Goal: Task Accomplishment & Management: Use online tool/utility

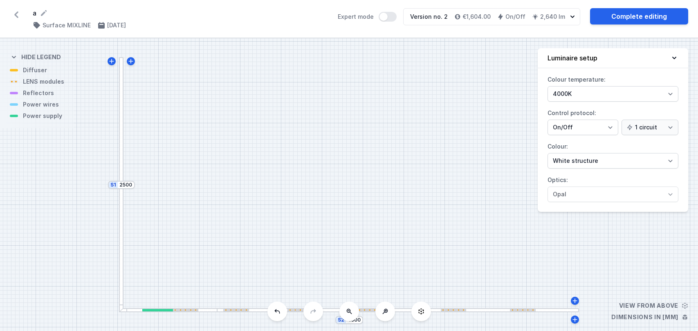
select select "4000"
click at [17, 12] on icon at bounding box center [16, 14] width 4 height 7
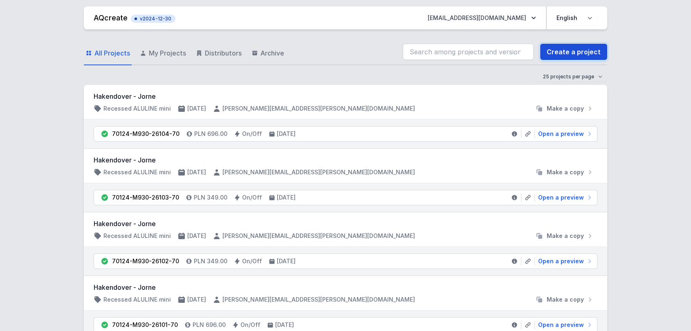
click at [570, 55] on link "Create a project" at bounding box center [573, 52] width 67 height 16
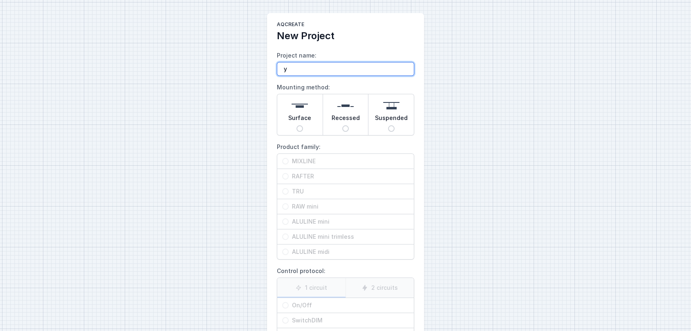
type input "y"
click at [309, 126] on div "Surface" at bounding box center [299, 114] width 45 height 41
click at [303, 126] on input "Surface" at bounding box center [299, 128] width 7 height 7
radio input "true"
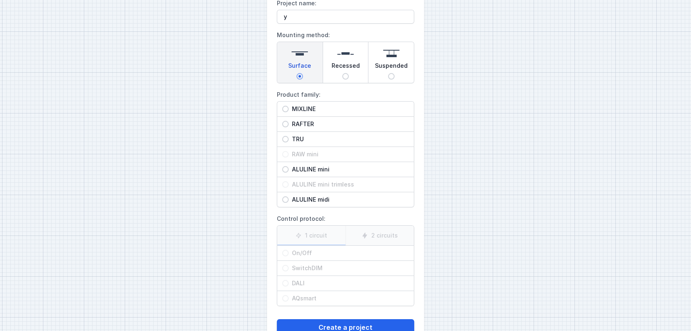
scroll to position [53, 0]
click at [327, 105] on span "MIXLINE" at bounding box center [349, 109] width 120 height 8
click at [289, 105] on input "MIXLINE" at bounding box center [285, 108] width 7 height 7
radio input "true"
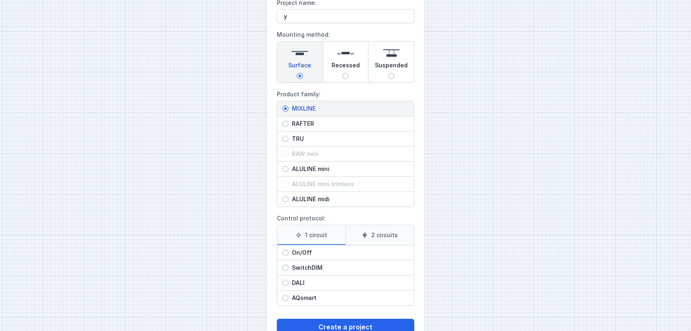
scroll to position [77, 0]
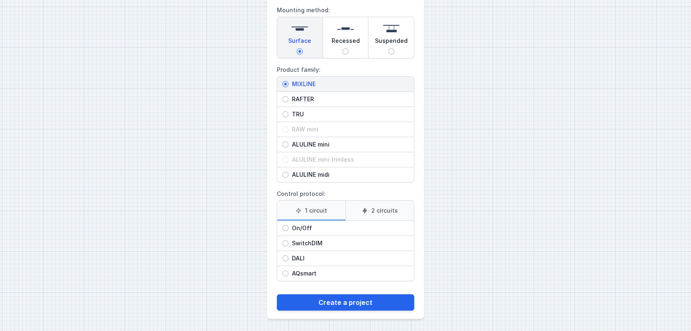
click at [305, 228] on span "On/Off" at bounding box center [349, 228] width 120 height 8
click at [289, 228] on input "On/Off" at bounding box center [285, 228] width 7 height 7
radio input "true"
click at [302, 255] on span "DALI" at bounding box center [349, 259] width 120 height 8
click at [289, 255] on input "DALI" at bounding box center [285, 258] width 7 height 7
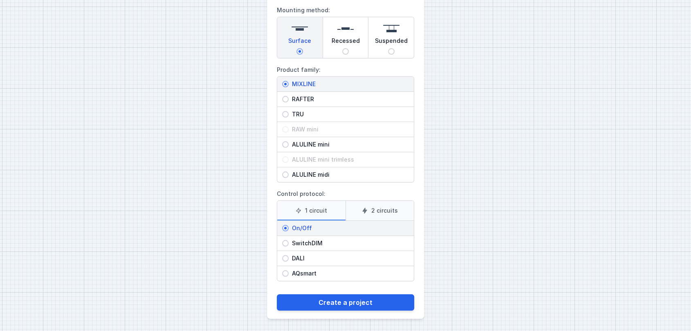
radio input "true"
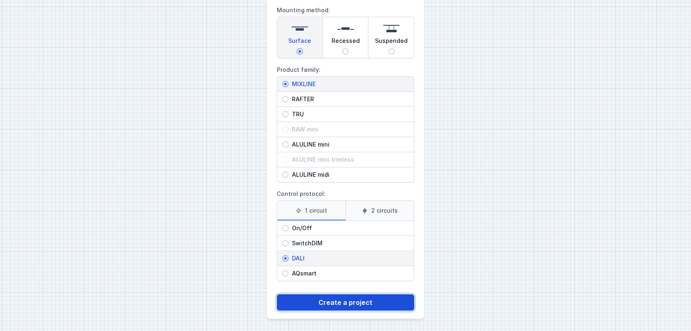
click at [312, 301] on button "Create a project" at bounding box center [345, 303] width 137 height 16
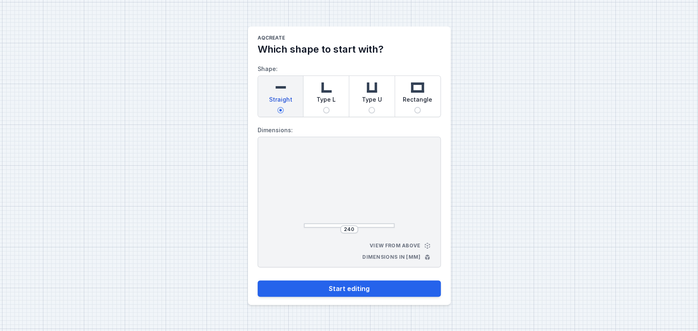
click at [335, 92] on div "Type L" at bounding box center [325, 96] width 45 height 41
click at [329, 107] on input "Type L" at bounding box center [326, 110] width 7 height 7
radio input "true"
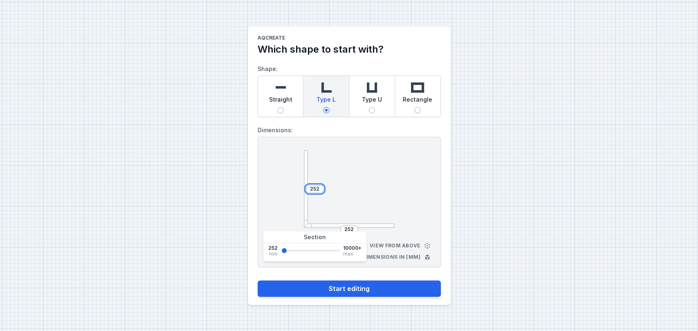
drag, startPoint x: 319, startPoint y: 189, endPoint x: 291, endPoint y: 175, distance: 31.1
click at [291, 175] on div "252 252 View from above Dimensions in [mm]" at bounding box center [348, 202] width 183 height 131
type input "2500"
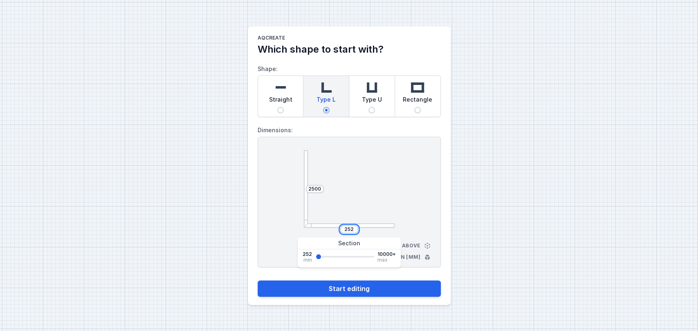
drag, startPoint x: 352, startPoint y: 228, endPoint x: 327, endPoint y: 224, distance: 25.8
click at [327, 224] on div "2500 252" at bounding box center [349, 189] width 91 height 78
type input "4000"
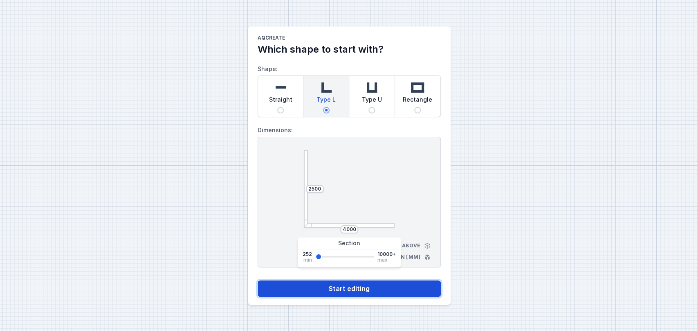
click at [351, 292] on button "Start editing" at bounding box center [348, 289] width 183 height 16
select select "4"
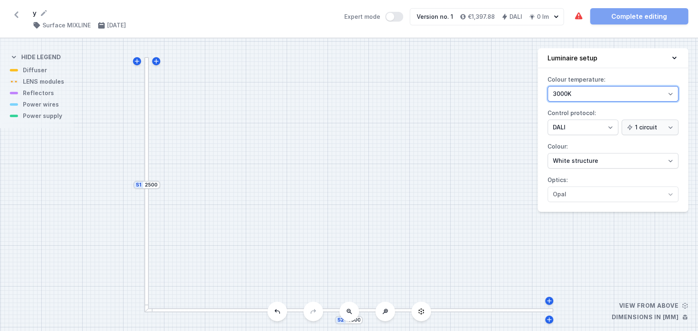
click at [561, 92] on select "3000K 4000K 2700K" at bounding box center [612, 94] width 131 height 16
select select "2700"
click at [547, 86] on select "3000K 4000K 2700K" at bounding box center [612, 94] width 131 height 16
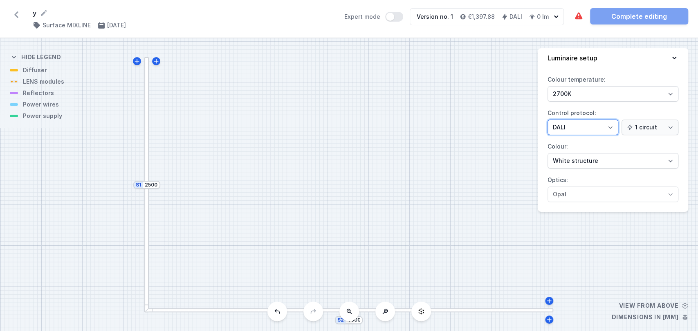
click at [604, 127] on select "On/Off SwitchDIM DALI AQsmart" at bounding box center [582, 128] width 71 height 16
click at [607, 109] on label "Control protocol: On/Off SwitchDIM DALI AQsmart 1 circuit 2 circuits" at bounding box center [612, 121] width 131 height 29
click at [607, 120] on select "On/Off SwitchDIM DALI AQsmart" at bounding box center [582, 128] width 71 height 16
click at [624, 164] on select "White structure Black structure Gold structure Copper Gray Another colour (from…" at bounding box center [612, 161] width 131 height 16
click at [594, 127] on select "On/Off SwitchDIM DALI AQsmart" at bounding box center [582, 128] width 71 height 16
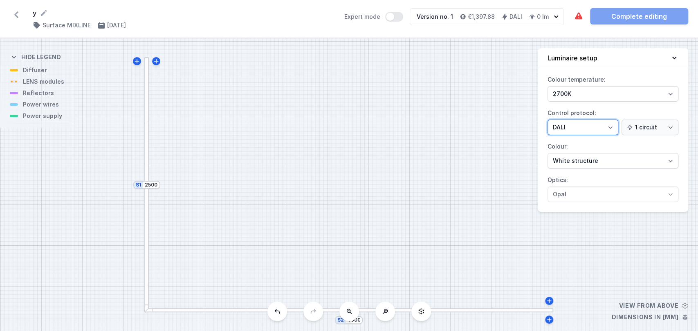
click at [547, 120] on select "On/Off SwitchDIM DALI AQsmart" at bounding box center [582, 128] width 71 height 16
click at [553, 162] on select "White structure Black structure Gold structure Copper Gray Another colour (from…" at bounding box center [612, 161] width 131 height 16
click at [547, 153] on select "White structure Black structure Gold structure Copper Gray Another colour (from…" at bounding box center [612, 161] width 131 height 16
click at [590, 166] on select "White structure Black structure Gold structure Copper Gray Another colour (from…" at bounding box center [612, 161] width 131 height 16
select select "1"
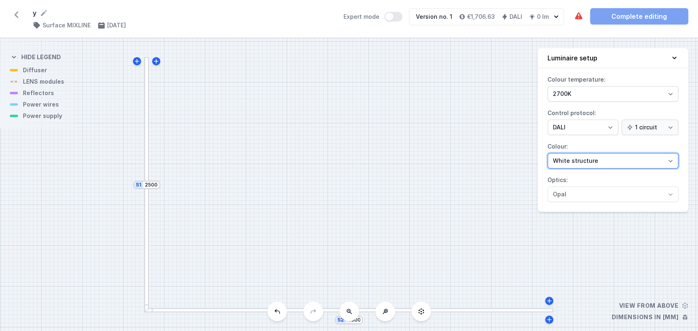
click at [547, 153] on select "White structure Black structure Gold structure Copper Gray Another colour (from…" at bounding box center [612, 161] width 131 height 16
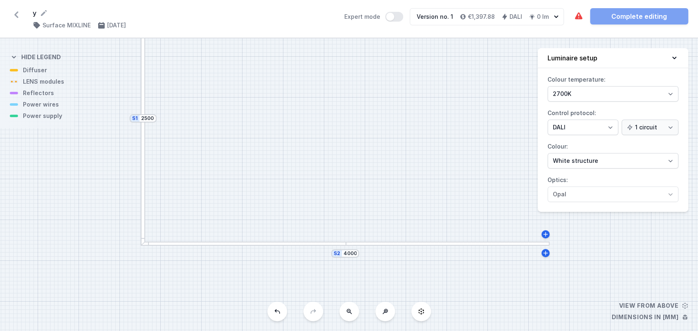
drag, startPoint x: 252, startPoint y: 246, endPoint x: 248, endPoint y: 181, distance: 65.9
click at [248, 181] on div "S2 4000 S1 2500" at bounding box center [349, 184] width 698 height 293
drag, startPoint x: 251, startPoint y: 141, endPoint x: 251, endPoint y: 167, distance: 25.3
click at [251, 167] on div "S2 4000 S1 2500" at bounding box center [349, 184] width 698 height 293
click at [329, 269] on div at bounding box center [242, 270] width 205 height 4
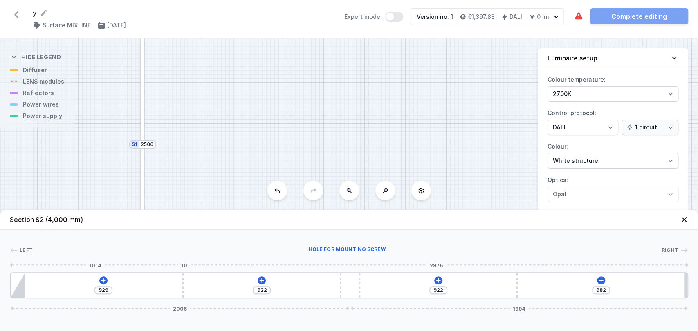
type input "955"
type input "896"
type input "979"
type input "872"
type input "1041"
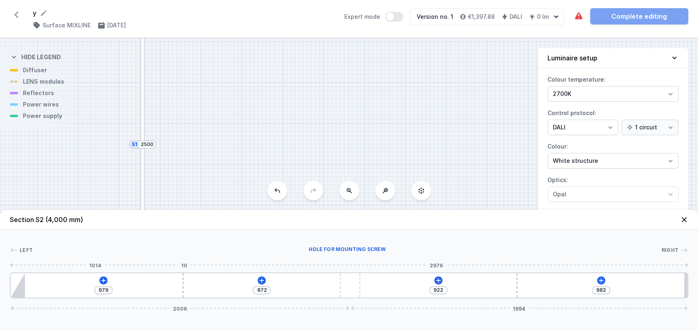
type input "810"
type input "1084"
type input "767"
type input "1129"
type input "722"
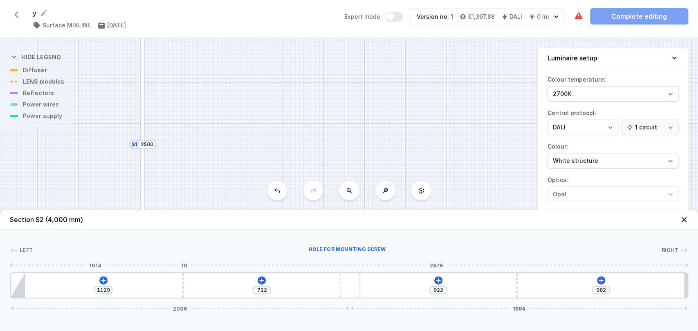
type input "1155"
type input "696"
type input "1158"
type input "693"
type input "1160"
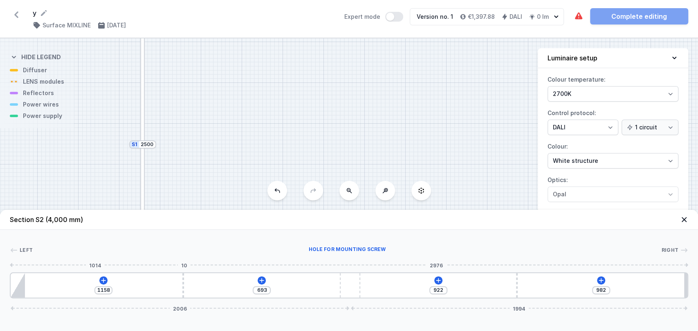
type input "691"
type input "1167"
type input "684"
type input "1172"
type input "679"
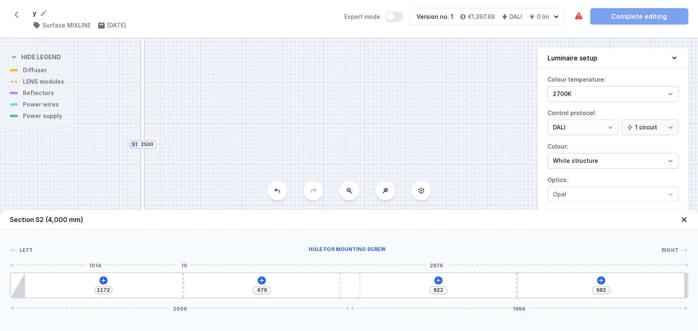
type input "1179"
type input "672"
type input "1188"
type input "663"
type input "1193"
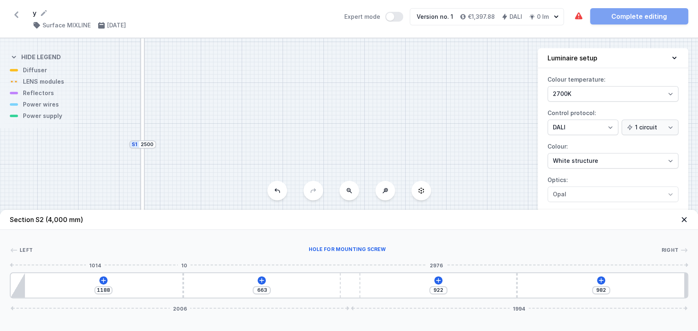
type input "658"
type input "1196"
type input "655"
type input "1207"
type input "644"
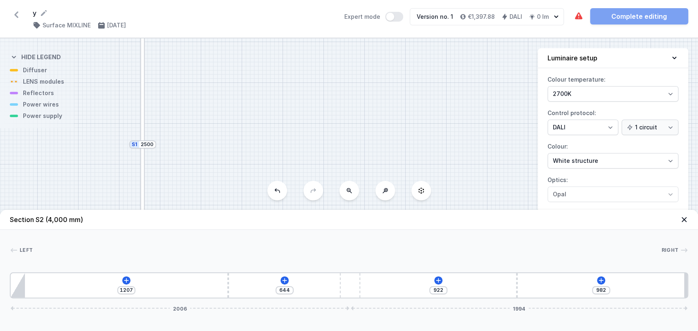
type input "1212"
type input "639"
type input "1215"
type input "636"
type input "1196"
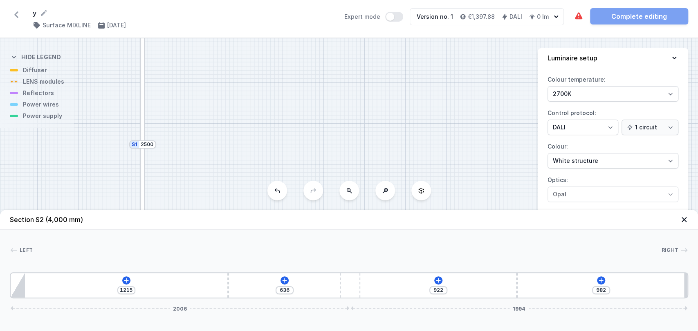
type input "655"
type input "1148"
type input "703"
type input "1043"
type input "808"
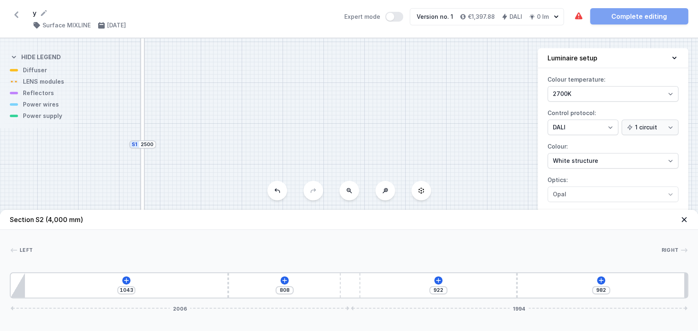
type input "960"
type input "891"
type input "889"
type input "962"
type input "800"
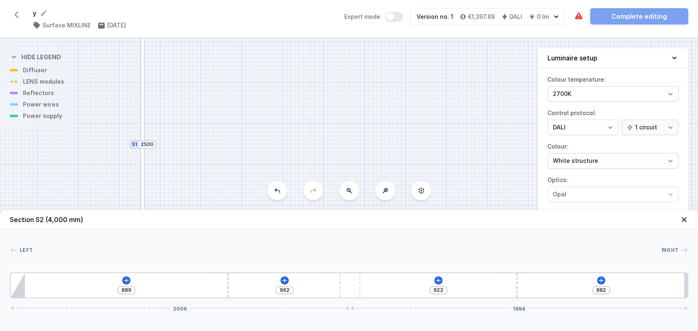
type input "1051"
type input "750"
type input "1101"
type input "710"
type input "1141"
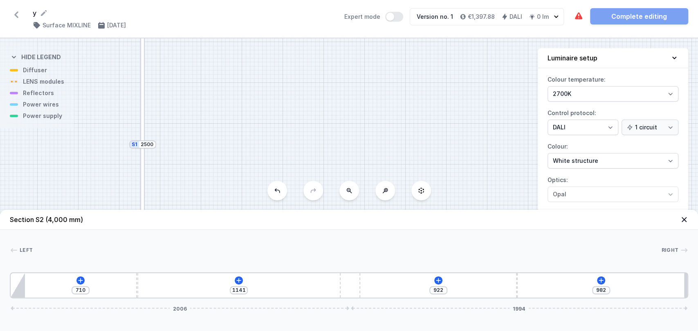
type input "658"
type input "1193"
type input "631"
type input "1220"
type input "621"
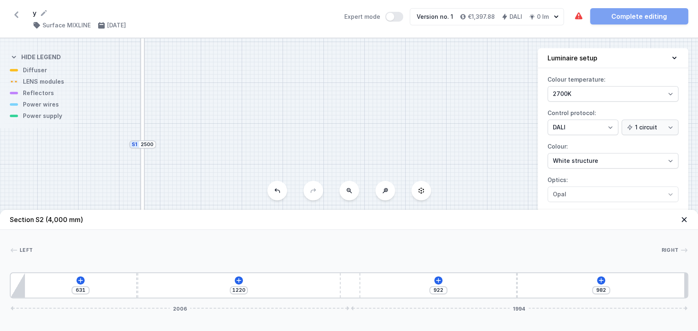
type input "1230"
type input "648"
type input "1203"
type input "681"
type input "1170"
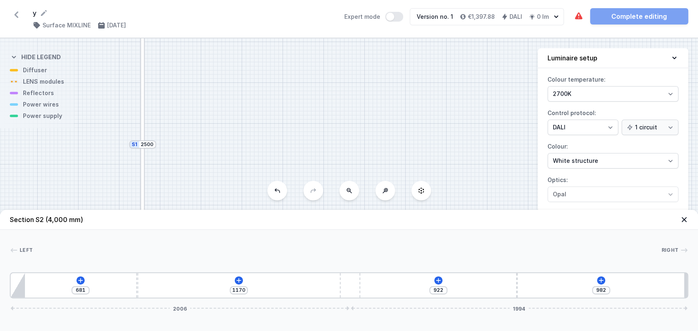
type input "722"
type input "1129"
type input "750"
type input "1101"
type input "786"
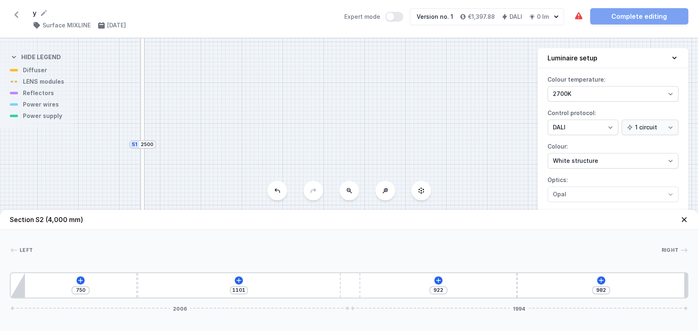
type input "1065"
type input "886"
type input "965"
type input "958"
type input "893"
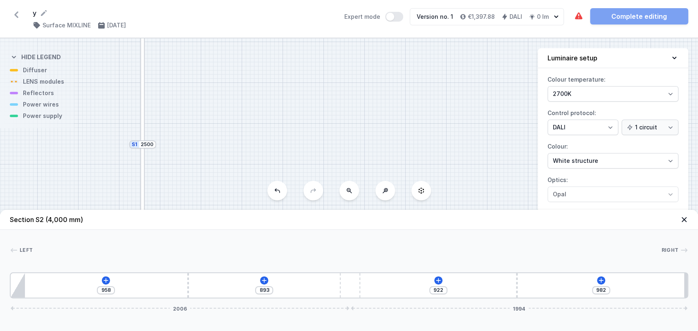
type input "1093"
type input "758"
type input "1215"
type input "636"
type input "1237"
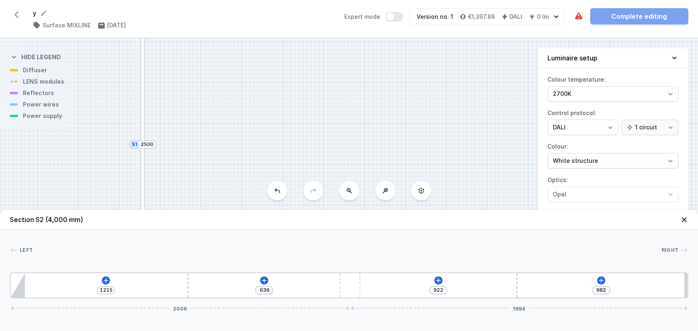
type input "614"
type input "1236"
type input "615"
type input "1234"
type input "617"
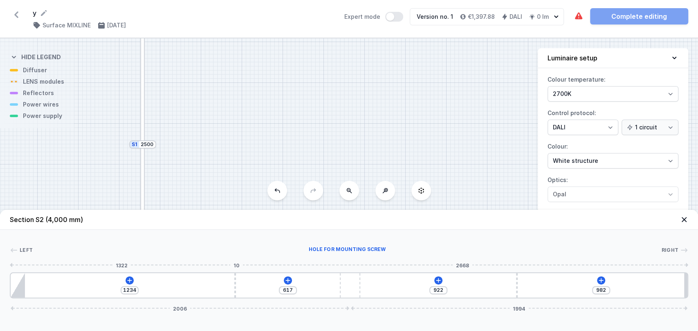
type input "1231"
type input "620"
type input "1229"
type input "622"
type input "1227"
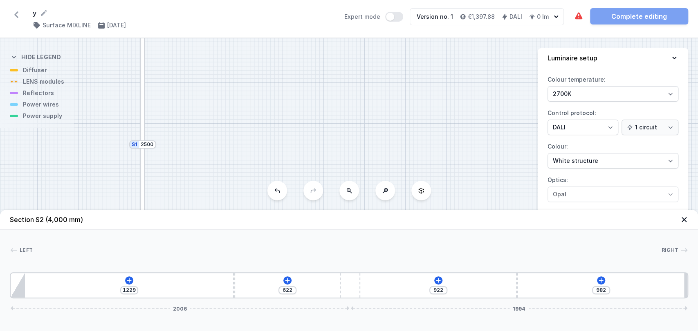
type input "624"
type input "1215"
type input "636"
type input "1205"
type input "646"
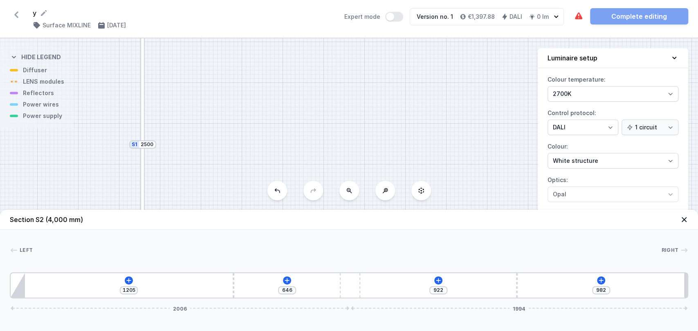
type input "1196"
type input "655"
type input "1174"
type input "677"
type input "1165"
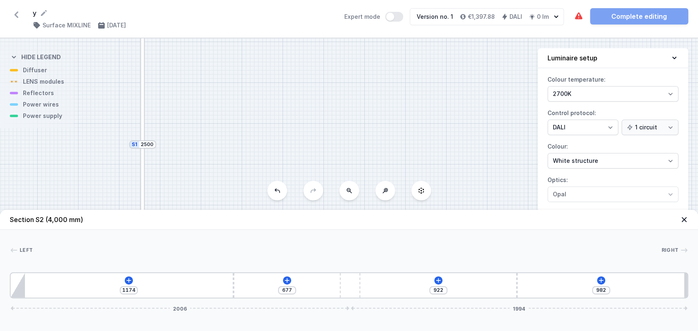
type input "686"
type input "1160"
type input "691"
type input "1158"
type input "693"
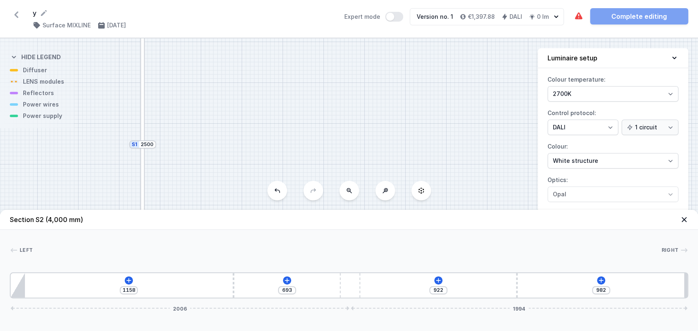
type input "1155"
type input "696"
drag, startPoint x: 183, startPoint y: 282, endPoint x: 219, endPoint y: 279, distance: 36.1
click at [219, 279] on div "1155 696 922 982 2006 1994" at bounding box center [349, 286] width 678 height 26
type input "1163"
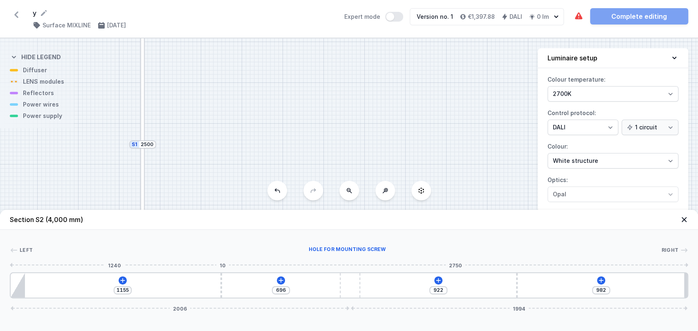
type input "688"
type input "1156"
type input "695"
type input "1147"
type input "704"
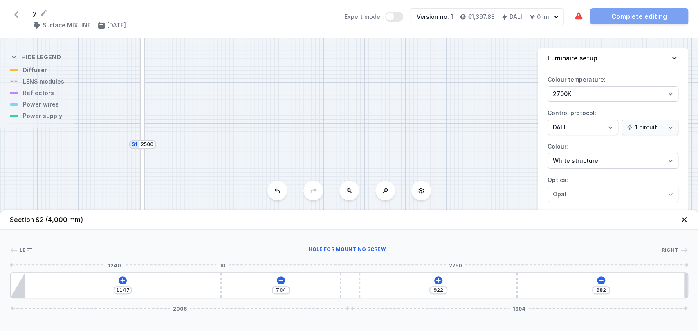
type input "1137"
type input "714"
type input "1123"
type input "728"
type input "1106"
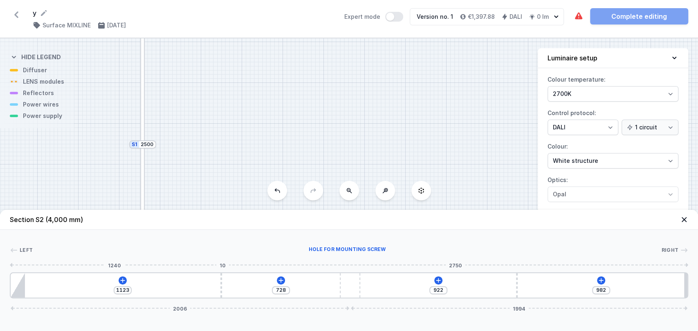
type input "745"
type input "1092"
type input "759"
type input "1061"
type input "790"
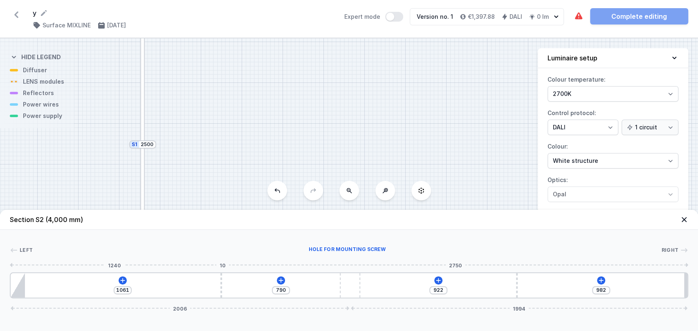
type input "1042"
type input "809"
type input "1016"
type input "835"
type input "954"
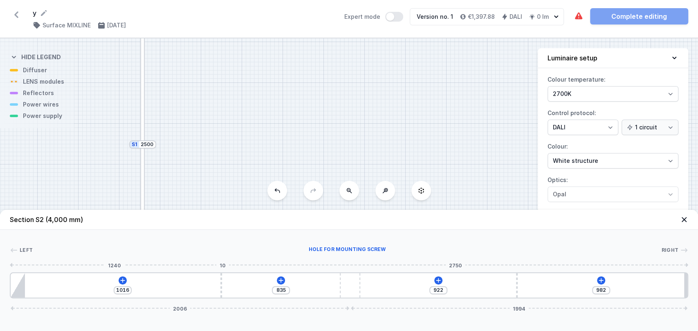
type input "897"
type input "916"
type input "935"
type input "887"
type input "964"
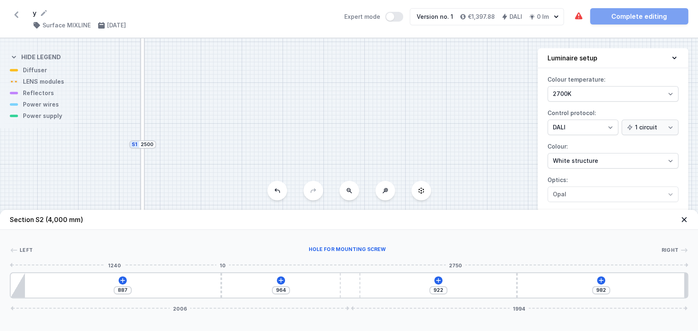
type input "847"
type input "1004"
type input "818"
type input "1033"
type input "795"
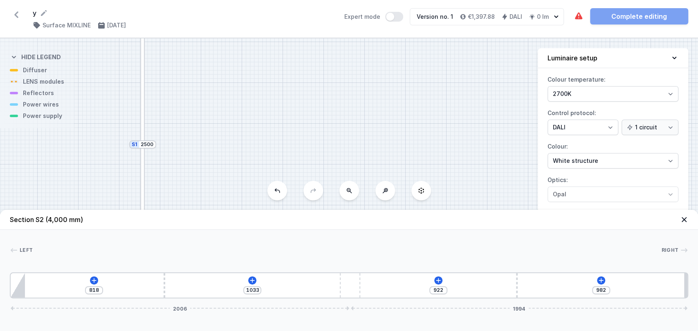
type input "1056"
type input "749"
type input "1102"
type input "726"
type input "1125"
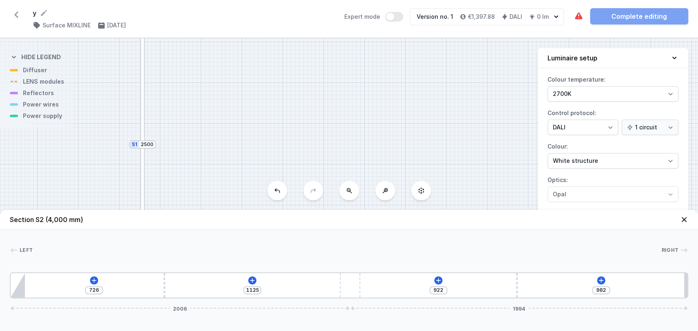
type input "706"
type input "1145"
type input "699"
type input "1152"
type input "697"
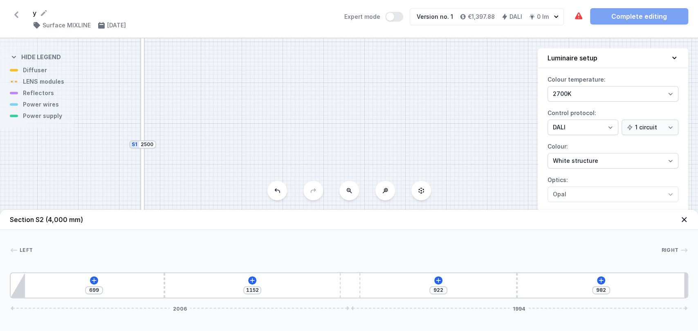
type input "1154"
type input "695"
type input "1156"
type input "690"
type input "1161"
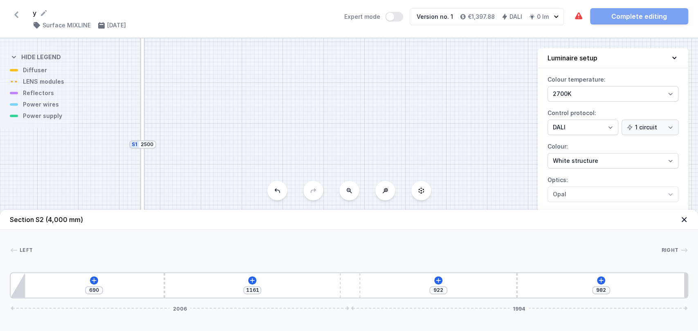
type input "687"
type input "1164"
type input "699"
type input "1152"
type input "718"
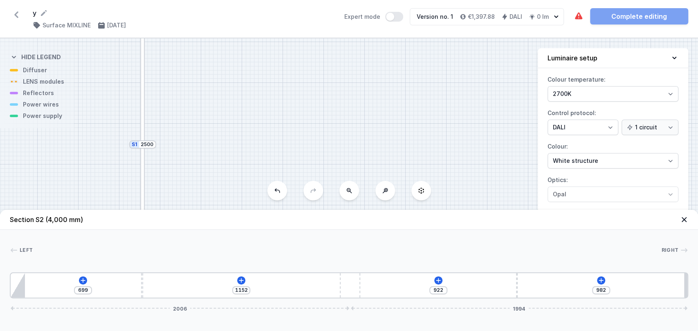
type input "1133"
type input "733"
type input "1118"
type input "752"
type input "1099"
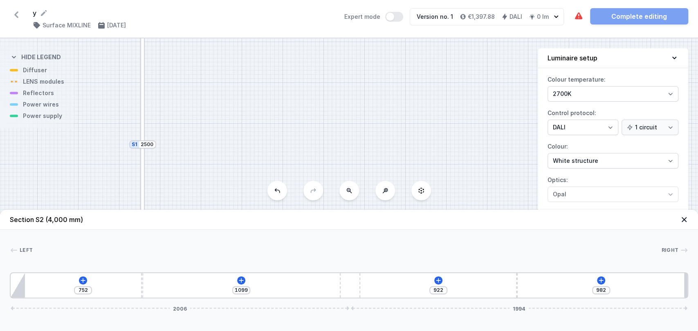
type input "759"
type input "1092"
type input "776"
type input "1075"
type input "814"
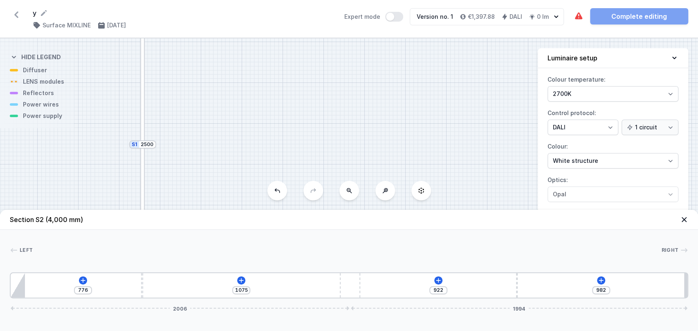
type input "1037"
type input "854"
type input "997"
type input "911"
type input "940"
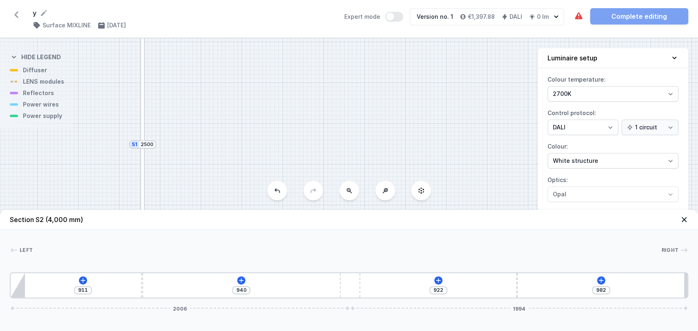
type input "947"
type input "904"
type input "985"
type input "866"
type input "1021"
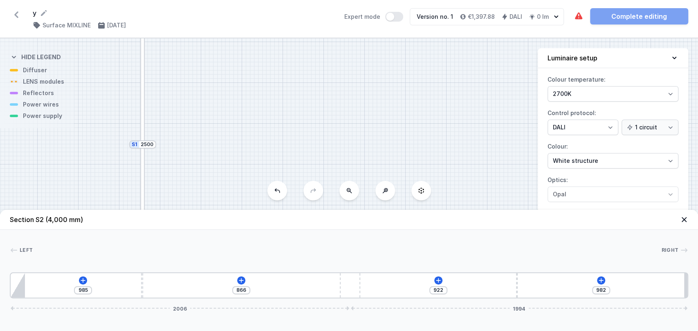
type input "830"
type input "1037"
type input "814"
type input "1044"
type input "807"
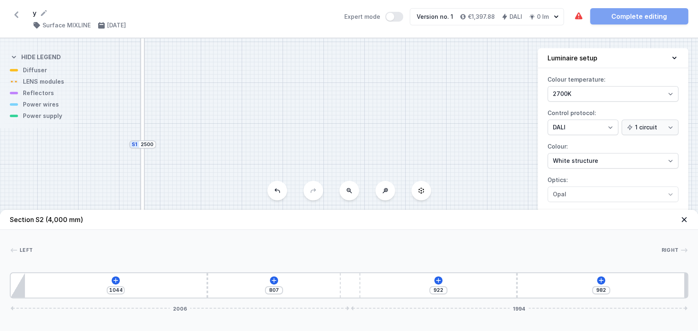
type input "1073"
type input "778"
type input "1099"
type input "752"
type input "1123"
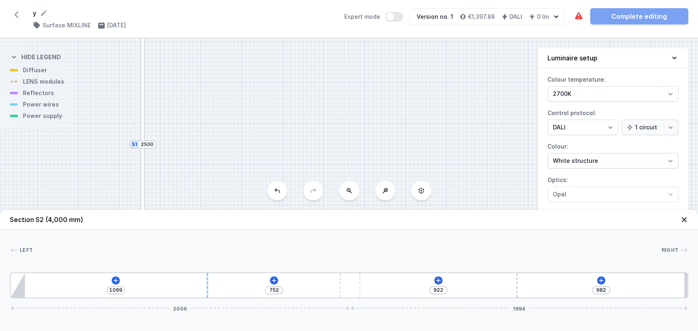
type input "728"
type input "1147"
type input "704"
type input "1161"
type input "690"
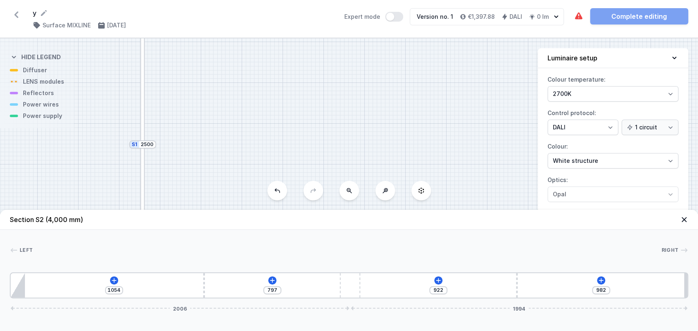
drag, startPoint x: 221, startPoint y: 282, endPoint x: 201, endPoint y: 278, distance: 20.1
click at [201, 278] on div "1054 797 922 982 2006 1994" at bounding box center [349, 286] width 678 height 26
drag, startPoint x: 344, startPoint y: 290, endPoint x: 365, endPoint y: 298, distance: 23.0
click at [365, 298] on div at bounding box center [356, 285] width 20 height 25
click at [114, 280] on icon at bounding box center [114, 281] width 7 height 7
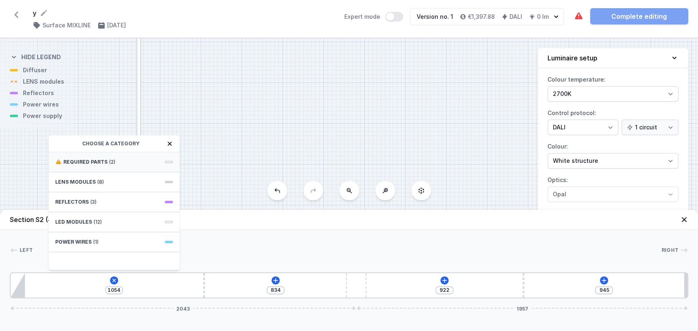
click at [100, 165] on div "Required parts (2)" at bounding box center [114, 162] width 131 height 20
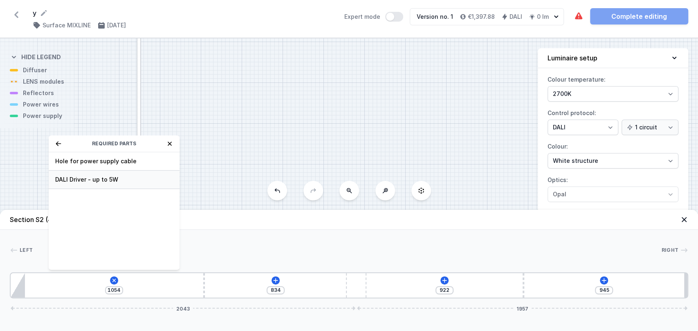
click at [105, 183] on span "DALI Driver - up to 5W" at bounding box center [114, 180] width 118 height 8
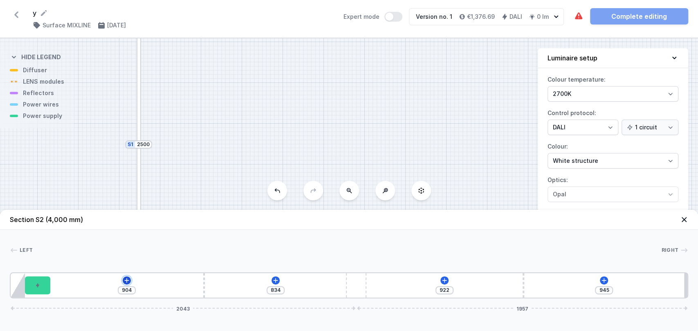
click at [130, 280] on icon at bounding box center [126, 281] width 7 height 7
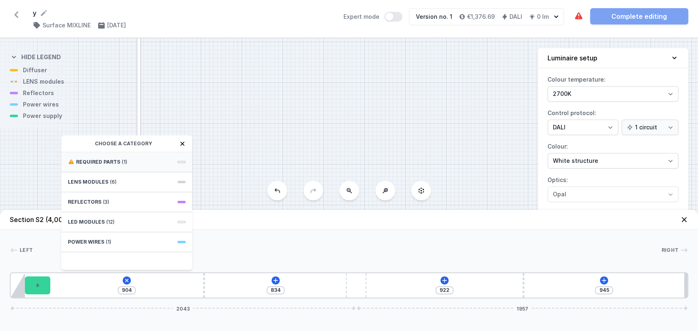
click at [124, 156] on div "Required parts (1)" at bounding box center [126, 162] width 131 height 20
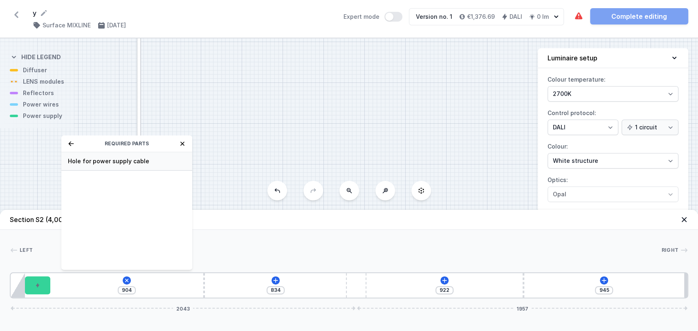
click at [128, 163] on span "Hole for power supply cable" at bounding box center [127, 161] width 118 height 8
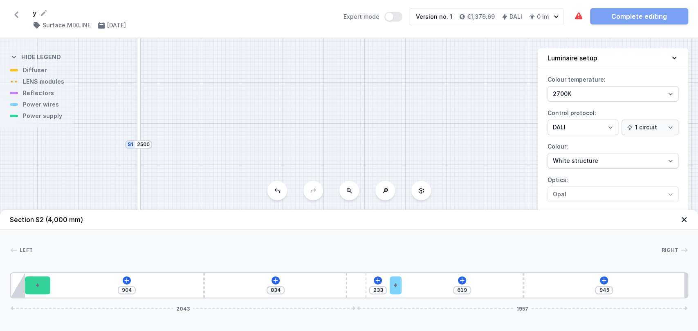
drag, startPoint x: 57, startPoint y: 286, endPoint x: 418, endPoint y: 228, distance: 365.6
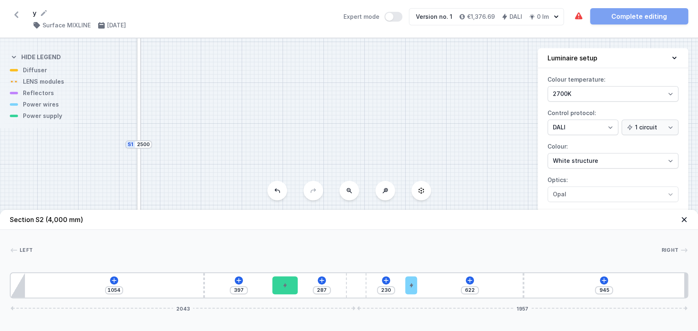
drag, startPoint x: 45, startPoint y: 281, endPoint x: 291, endPoint y: 273, distance: 245.7
click at [111, 279] on icon at bounding box center [114, 281] width 7 height 7
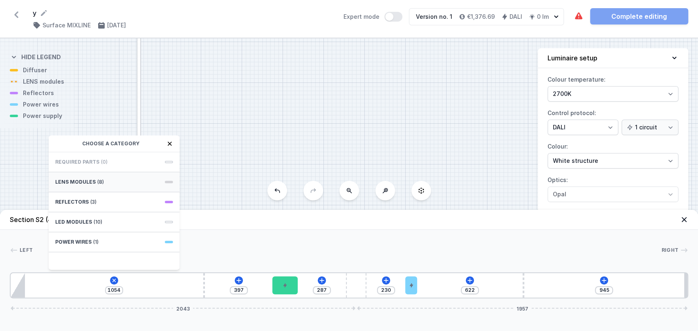
click at [92, 180] on span "LENS modules" at bounding box center [75, 182] width 40 height 7
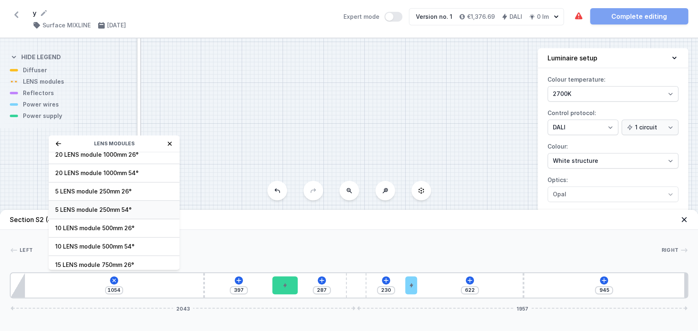
scroll to position [2, 0]
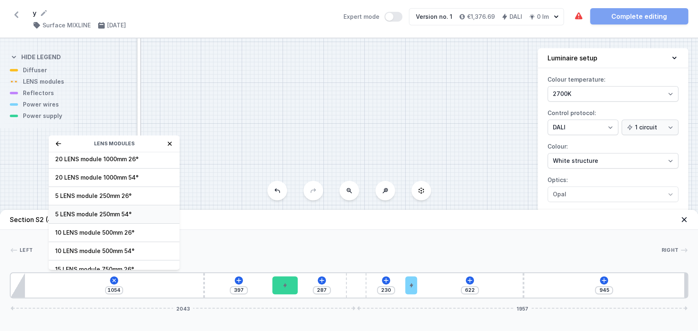
click at [103, 213] on span "5 LENS module 250mm 54°" at bounding box center [114, 214] width 118 height 8
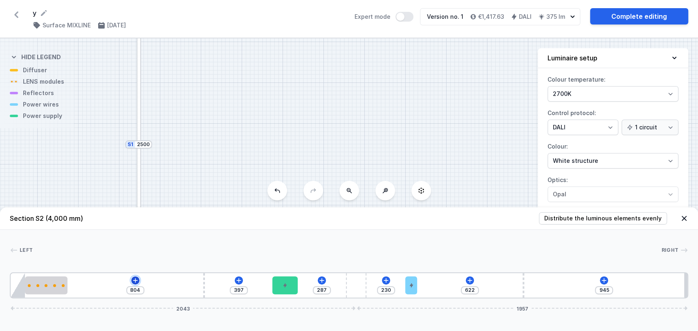
click at [135, 281] on icon at bounding box center [135, 280] width 4 height 4
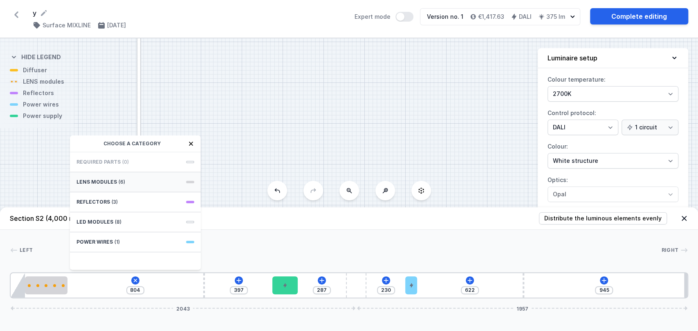
click at [143, 185] on div "LENS modules (6)" at bounding box center [135, 182] width 131 height 20
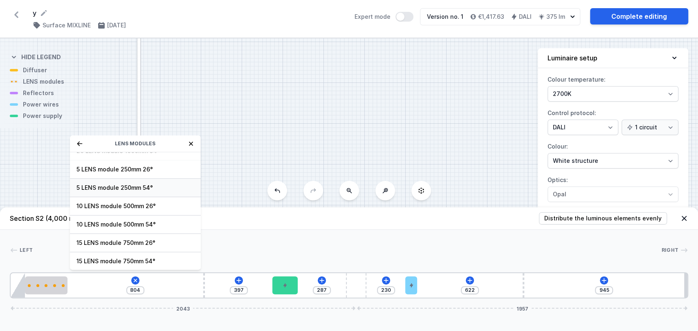
scroll to position [28, 0]
click at [120, 191] on span "5 LENS module 250mm 54°" at bounding box center [135, 188] width 118 height 8
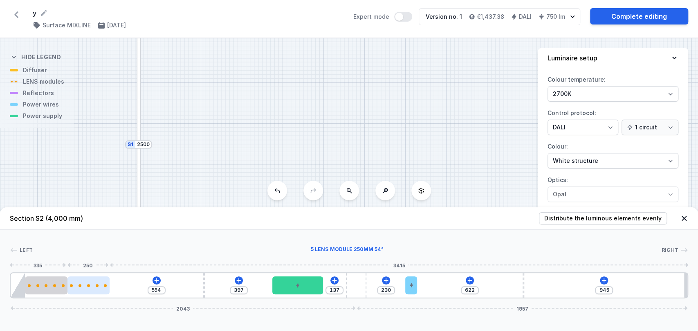
click at [83, 289] on div at bounding box center [88, 286] width 42 height 18
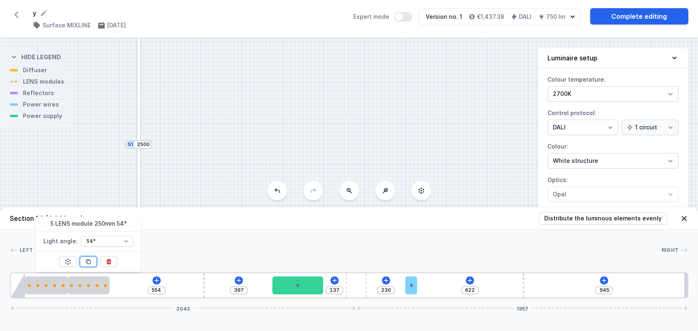
click at [86, 261] on icon at bounding box center [88, 262] width 7 height 7
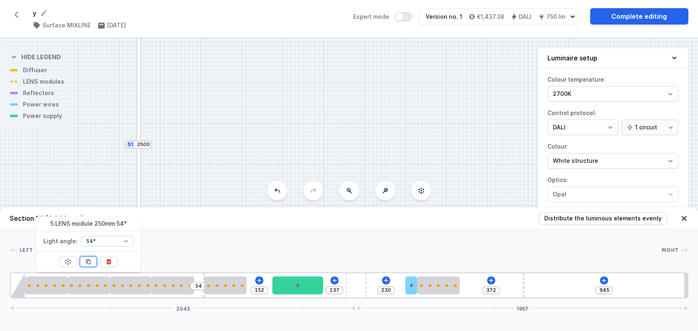
click at [86, 261] on icon at bounding box center [88, 262] width 7 height 7
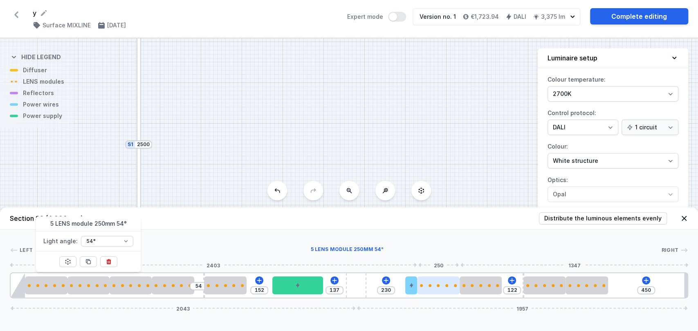
click at [447, 279] on div at bounding box center [438, 286] width 42 height 18
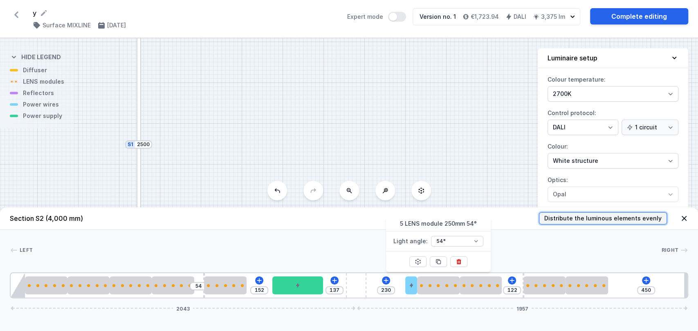
click at [570, 219] on span "Distribute the luminous elements evenly" at bounding box center [602, 219] width 117 height 8
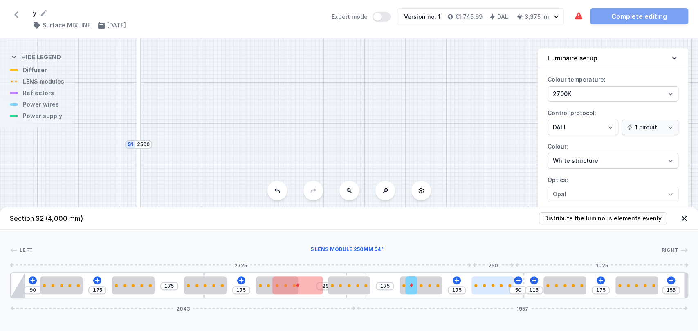
click at [481, 282] on div at bounding box center [492, 286] width 42 height 18
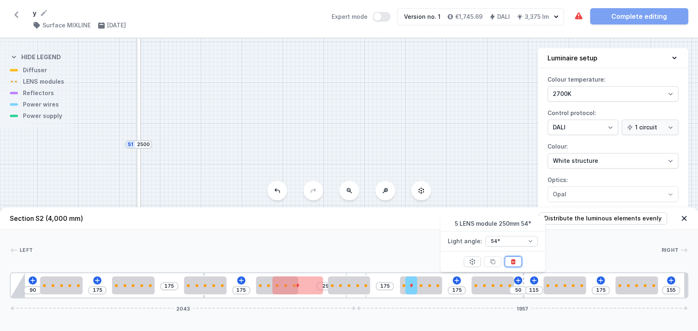
click at [515, 262] on icon at bounding box center [512, 262] width 4 height 5
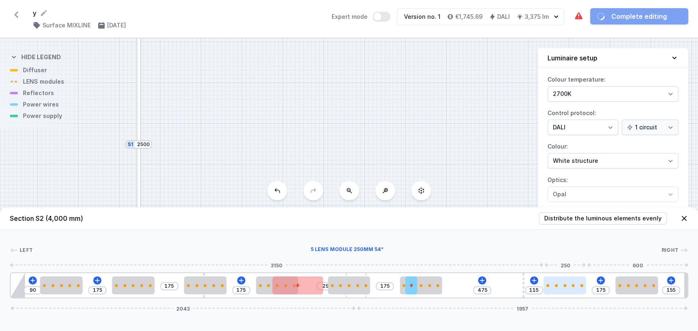
click at [562, 284] on div at bounding box center [564, 285] width 42 height 3
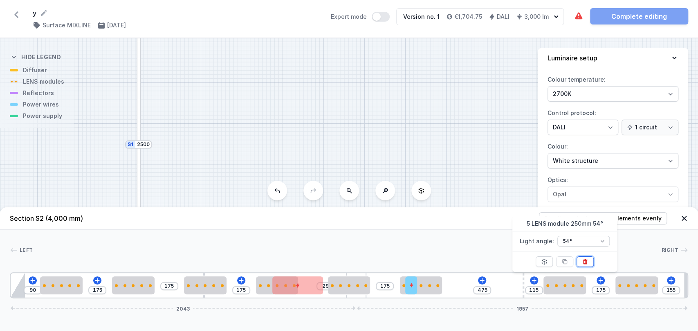
click at [585, 262] on icon at bounding box center [584, 262] width 4 height 5
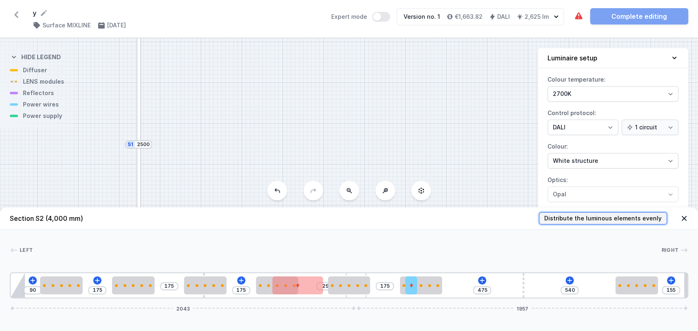
click at [605, 221] on span "Distribute the luminous elements evenly" at bounding box center [602, 219] width 117 height 8
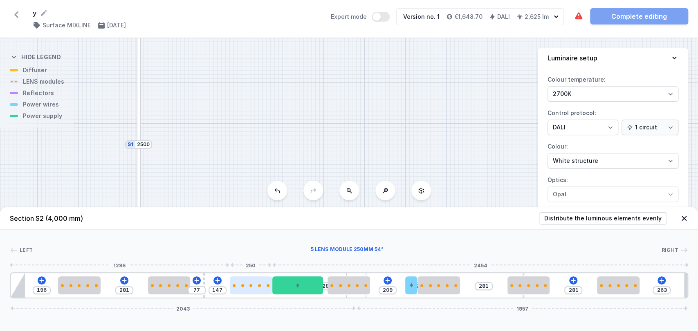
drag, startPoint x: 263, startPoint y: 289, endPoint x: 251, endPoint y: 289, distance: 12.3
click at [251, 289] on div at bounding box center [251, 286] width 42 height 18
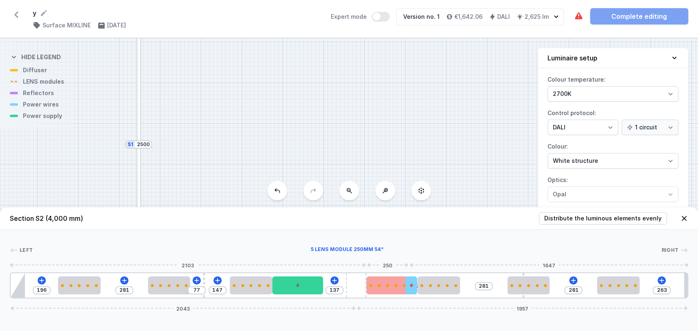
drag, startPoint x: 355, startPoint y: 289, endPoint x: 394, endPoint y: 286, distance: 39.3
drag, startPoint x: 433, startPoint y: 291, endPoint x: 459, endPoint y: 289, distance: 25.4
click at [459, 289] on div at bounding box center [451, 286] width 42 height 18
drag, startPoint x: 412, startPoint y: 286, endPoint x: 423, endPoint y: 285, distance: 10.3
click at [423, 285] on div "196 281 77 147 137 93 170 281 263 2043 1957" at bounding box center [349, 286] width 678 height 26
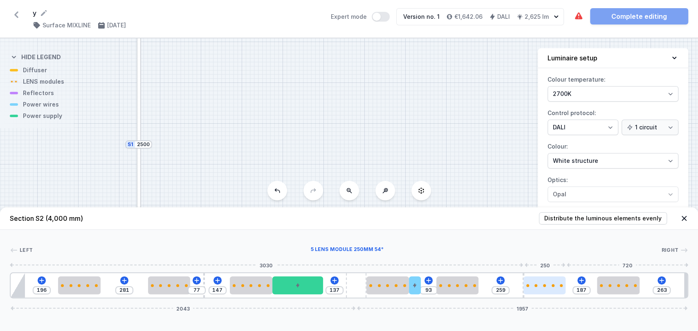
drag, startPoint x: 524, startPoint y: 287, endPoint x: 550, endPoint y: 291, distance: 25.6
click at [550, 291] on div at bounding box center [544, 286] width 42 height 18
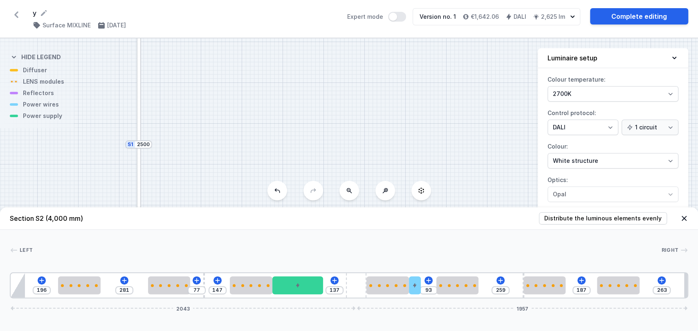
click at [474, 81] on div "S2 4000 S1 2500" at bounding box center [349, 184] width 698 height 293
click at [686, 217] on icon at bounding box center [684, 219] width 8 height 8
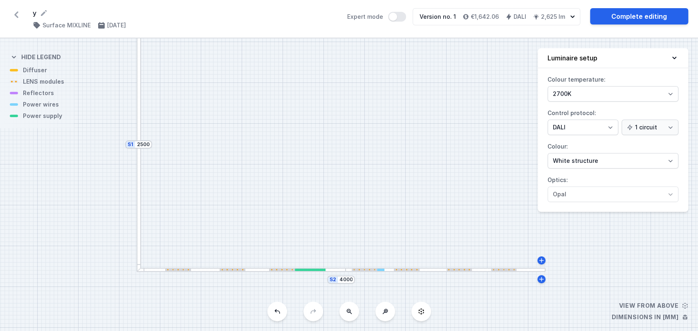
click at [164, 140] on div "S2 4000 S1 2500" at bounding box center [349, 184] width 698 height 293
click at [539, 260] on icon at bounding box center [541, 260] width 4 height 4
click at [562, 254] on div "S3 252 S2 4012 S1 2500" at bounding box center [349, 184] width 698 height 293
click at [560, 251] on icon at bounding box center [557, 250] width 7 height 7
click at [569, 236] on icon at bounding box center [567, 238] width 7 height 7
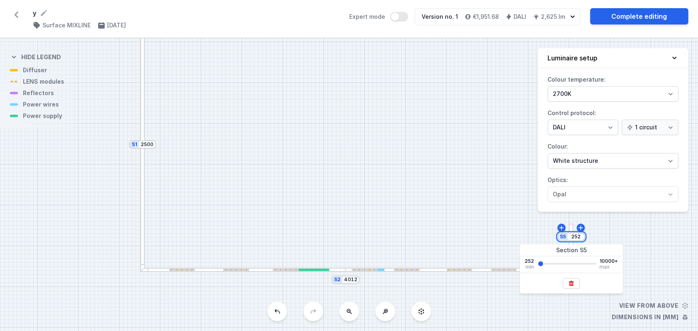
click at [577, 237] on input "252" at bounding box center [575, 237] width 13 height 7
click at [572, 282] on icon at bounding box center [570, 283] width 4 height 5
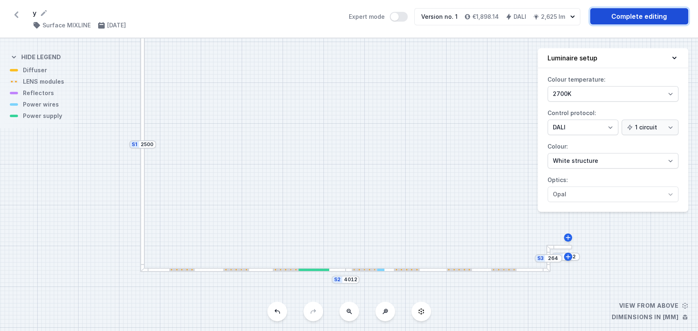
click at [643, 11] on link "Complete editing" at bounding box center [639, 16] width 98 height 16
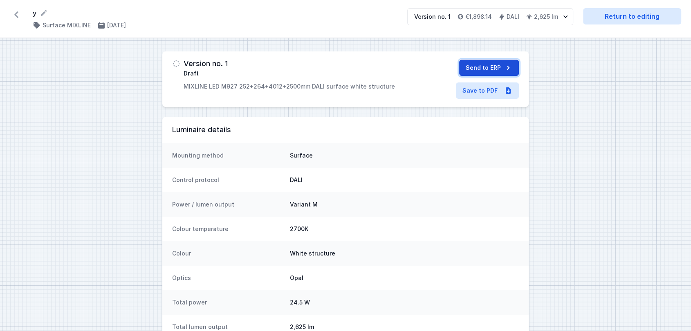
click at [496, 63] on button "Send to ERP" at bounding box center [489, 68] width 60 height 16
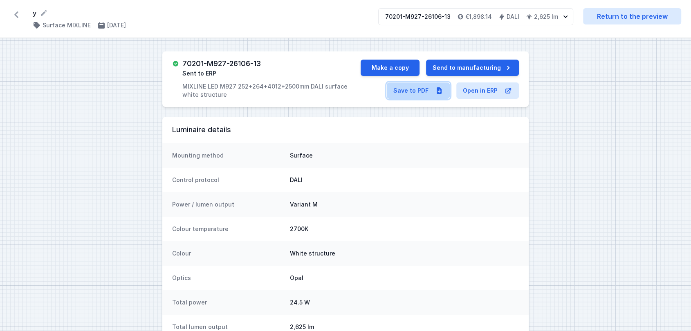
click at [395, 90] on link "Save to PDF" at bounding box center [418, 91] width 63 height 16
click at [394, 70] on button "Make a copy" at bounding box center [389, 68] width 59 height 16
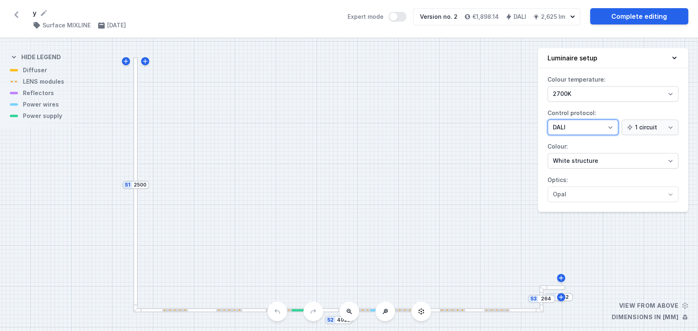
click at [558, 130] on select "On/Off SwitchDIM DALI AQsmart" at bounding box center [582, 128] width 71 height 16
click at [547, 120] on select "On/Off SwitchDIM DALI AQsmart" at bounding box center [582, 128] width 71 height 16
